Goal: Task Accomplishment & Management: Complete application form

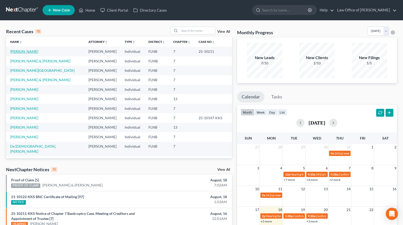
click at [29, 50] on link "[PERSON_NAME]" at bounding box center [24, 51] width 28 height 4
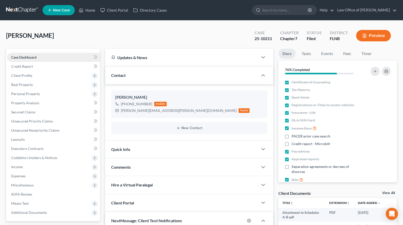
scroll to position [77, 0]
click at [32, 72] on span "Client Profile" at bounding box center [53, 75] width 93 height 9
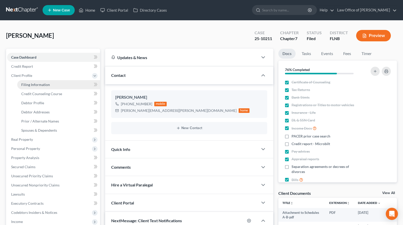
click at [36, 82] on span "Filing Information" at bounding box center [35, 84] width 29 height 4
select select "1"
select select "0"
select select "9"
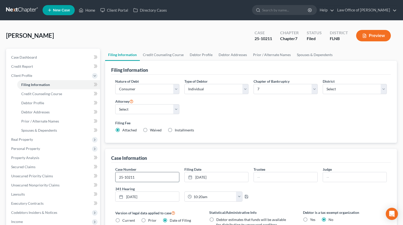
click at [161, 176] on input "25-10211" at bounding box center [147, 177] width 64 height 10
type input "25-10211-KKS"
click at [281, 173] on input "text" at bounding box center [286, 177] width 64 height 10
paste input "[PERSON_NAME]"
type input "[PERSON_NAME]"
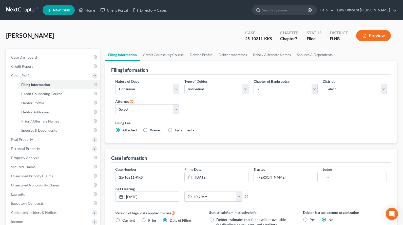
click at [337, 112] on div "Nature of Debt Select Business Consumer Other Nature of Business Select Clearin…" at bounding box center [251, 107] width 276 height 58
drag, startPoint x: 167, startPoint y: 174, endPoint x: 79, endPoint y: 178, distance: 87.4
click at [115, 178] on input "25-10211-KKS" at bounding box center [147, 177] width 64 height 10
